Goal: Task Accomplishment & Management: Manage account settings

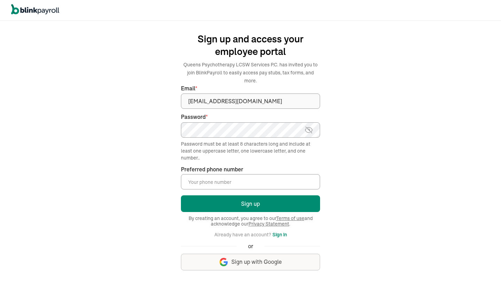
click at [310, 128] on img at bounding box center [308, 130] width 9 height 8
click at [227, 180] on input "Preferred phone number *" at bounding box center [250, 181] width 139 height 15
type input "(9"
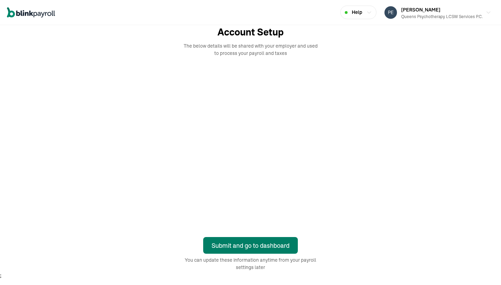
click at [258, 246] on div "Submit and go to dashboard" at bounding box center [251, 245] width 78 height 9
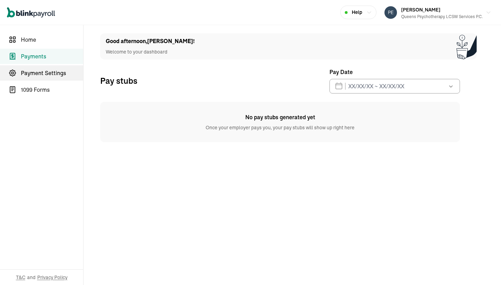
click at [59, 67] on link "Payment Settings" at bounding box center [41, 72] width 83 height 15
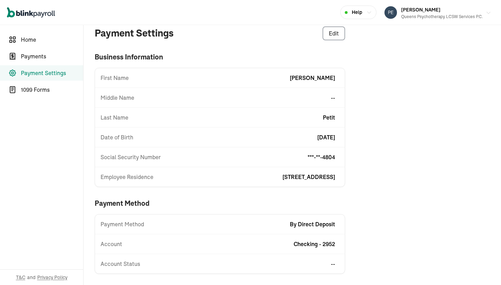
click at [401, 11] on span "[PERSON_NAME]" at bounding box center [420, 10] width 39 height 6
click at [425, 11] on div "[PERSON_NAME] Queens Psychotherapy LCSW Services P.C." at bounding box center [442, 12] width 82 height 15
click at [434, 14] on div "Queens Psychotherapy LCSW Services P.C." at bounding box center [442, 17] width 82 height 6
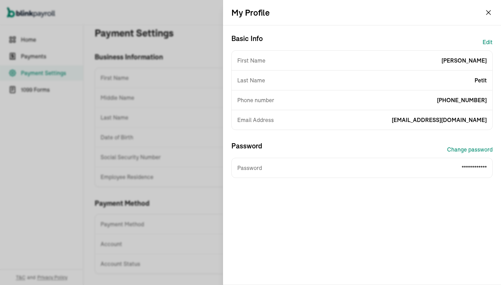
click at [486, 40] on button "Edit" at bounding box center [488, 42] width 10 height 17
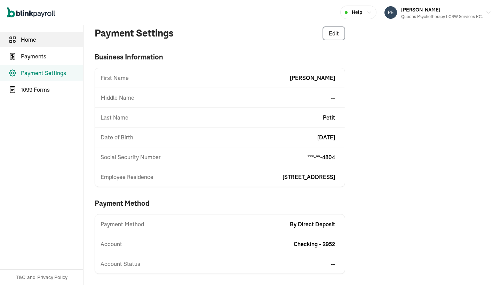
click at [32, 43] on span "Home" at bounding box center [52, 39] width 62 height 8
select select "2025"
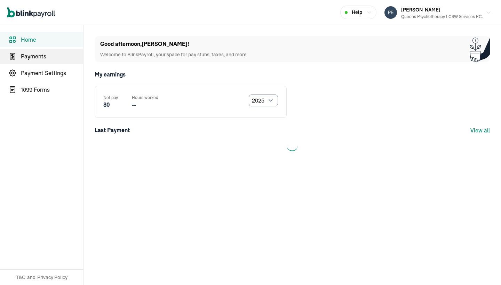
click at [45, 62] on link "Payments" at bounding box center [41, 56] width 83 height 15
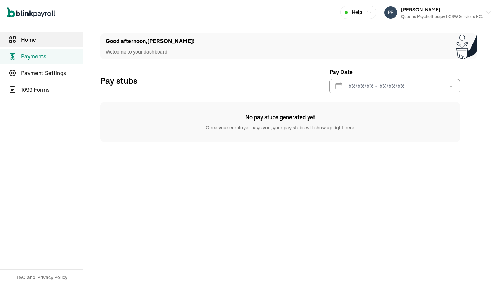
click at [50, 44] on link "Home" at bounding box center [41, 39] width 83 height 15
select select "2025"
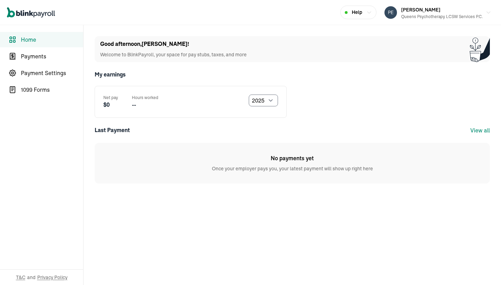
click at [50, 44] on link "Home" at bounding box center [41, 39] width 83 height 15
click at [45, 74] on span "Payment Settings" at bounding box center [52, 73] width 62 height 8
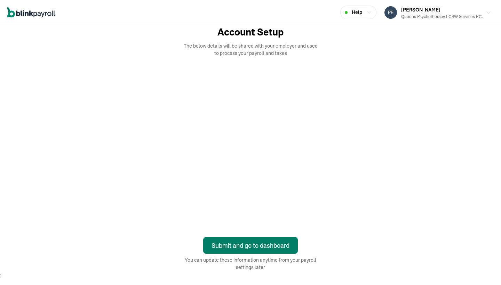
click at [258, 246] on div "Submit and go to dashboard" at bounding box center [251, 245] width 78 height 9
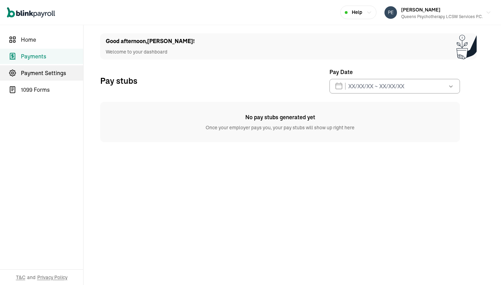
click at [59, 67] on link "Payment Settings" at bounding box center [41, 72] width 83 height 15
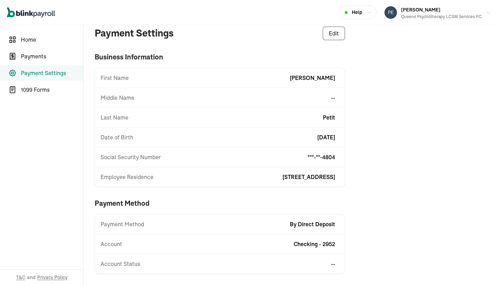
click at [401, 11] on span "[PERSON_NAME]" at bounding box center [420, 10] width 39 height 6
click at [425, 11] on div "[PERSON_NAME] Queens Psychotherapy LCSW Services P.C." at bounding box center [442, 12] width 82 height 15
click at [434, 14] on div "Queens Psychotherapy LCSW Services P.C." at bounding box center [442, 17] width 82 height 6
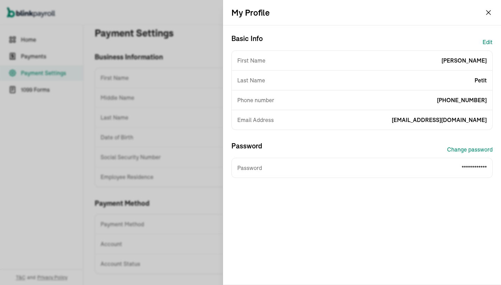
click at [486, 40] on button "Edit" at bounding box center [488, 42] width 10 height 17
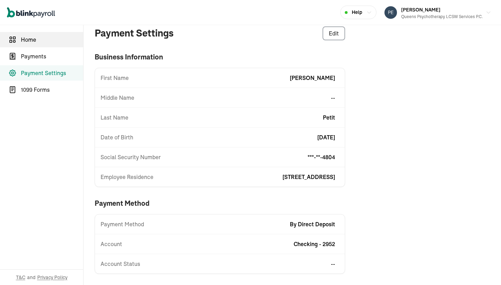
click at [32, 43] on span "Home" at bounding box center [52, 39] width 62 height 8
select select "2025"
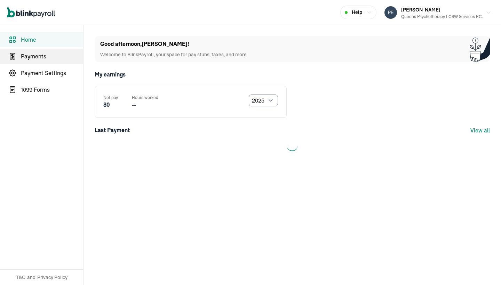
click at [45, 62] on link "Payments" at bounding box center [41, 56] width 83 height 15
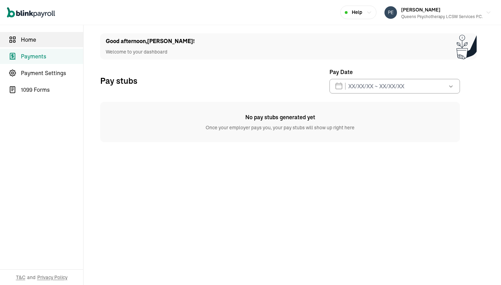
click at [50, 44] on link "Home" at bounding box center [41, 39] width 83 height 15
select select "2025"
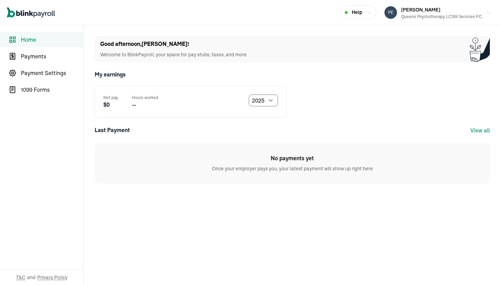
click at [50, 44] on link "Home" at bounding box center [41, 39] width 83 height 15
click at [45, 74] on span "Payment Settings" at bounding box center [52, 73] width 62 height 8
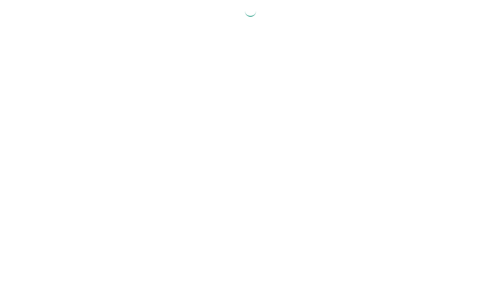
select select "2025"
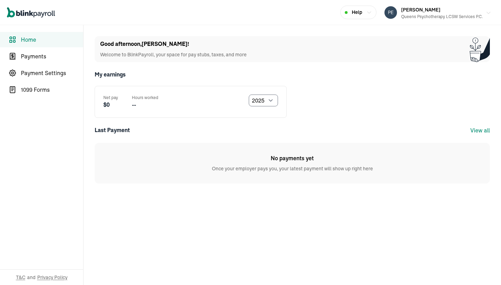
click at [474, 16] on div "Queens Psychotherapy LCSW Services P.C." at bounding box center [442, 17] width 82 height 6
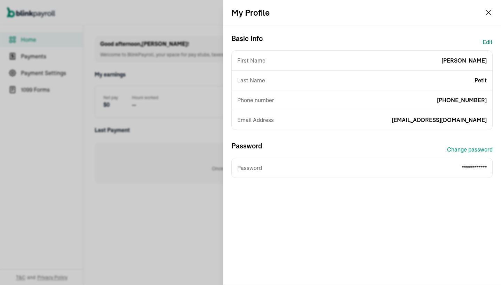
click at [490, 40] on button "Edit" at bounding box center [488, 42] width 10 height 17
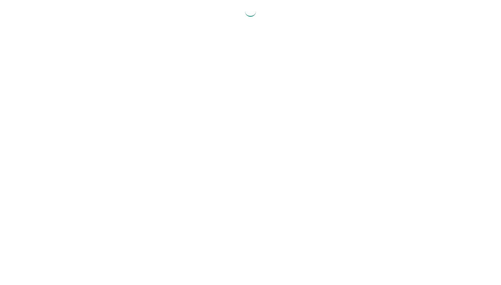
select select "2025"
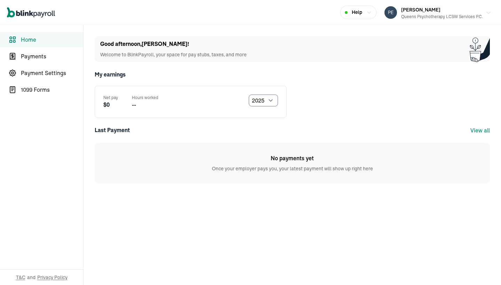
click at [474, 16] on div "Queens Psychotherapy LCSW Services P.C." at bounding box center [442, 17] width 82 height 6
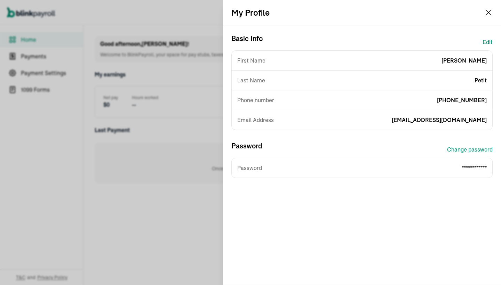
click at [490, 40] on button "Edit" at bounding box center [488, 42] width 10 height 17
